Goal: Find specific page/section: Find specific page/section

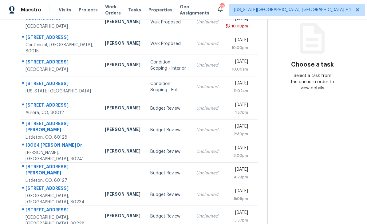
scroll to position [20, 0]
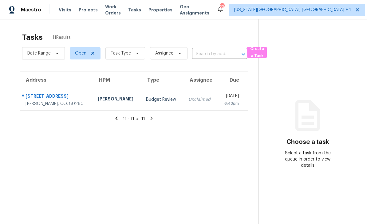
scroll to position [0, 0]
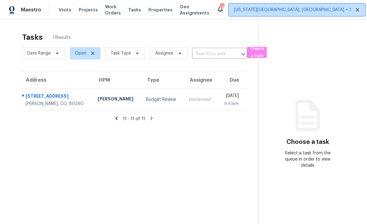
click at [295, 6] on span "[US_STATE][GEOGRAPHIC_DATA], [GEOGRAPHIC_DATA] + 1" at bounding box center [297, 10] width 137 height 12
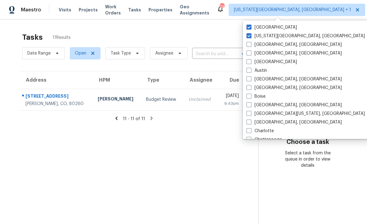
click at [250, 27] on span at bounding box center [249, 27] width 5 height 5
click at [250, 27] on input "[GEOGRAPHIC_DATA]" at bounding box center [249, 26] width 4 height 4
checkbox input "false"
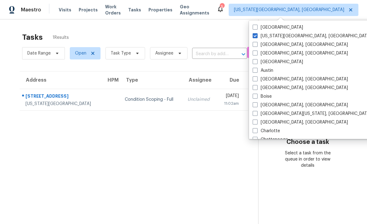
click at [169, 10] on span "Properties" at bounding box center [161, 10] width 24 height 6
